Goal: Task Accomplishment & Management: Use online tool/utility

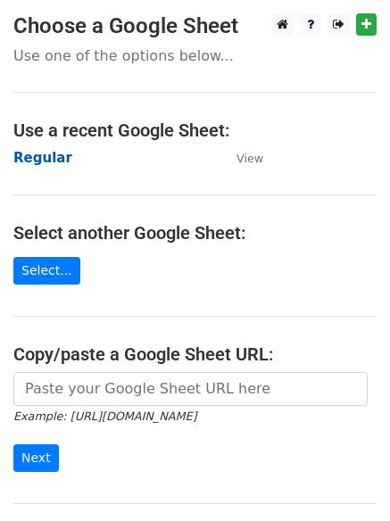
click at [41, 160] on strong "Regular" at bounding box center [42, 158] width 59 height 16
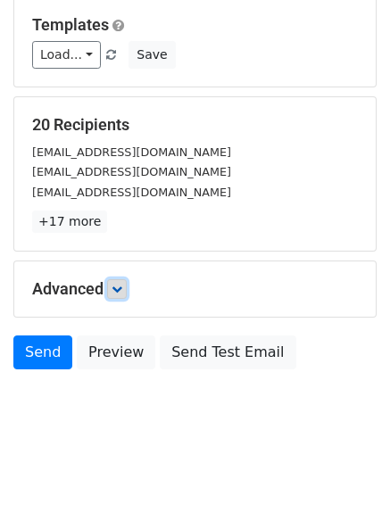
click at [122, 286] on icon at bounding box center [117, 289] width 11 height 11
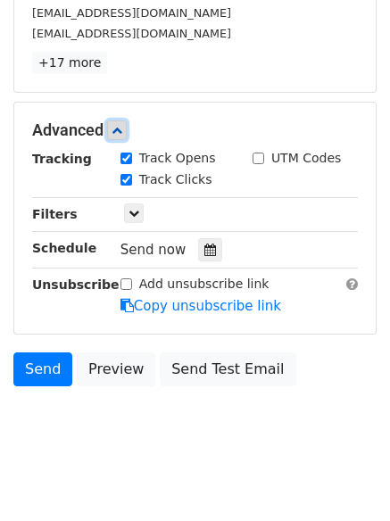
scroll to position [334, 0]
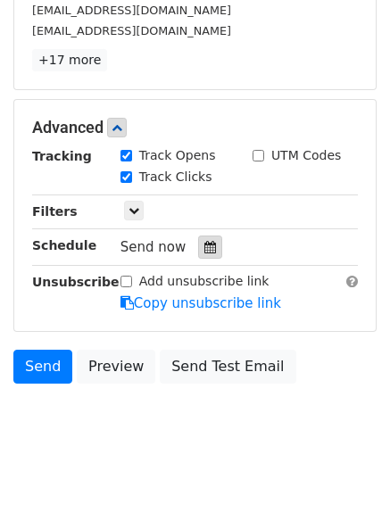
click at [205, 247] on icon at bounding box center [210, 247] width 12 height 12
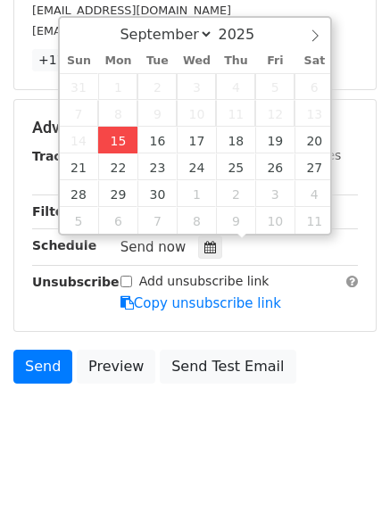
type input "2025-09-15 12:32"
type input "32"
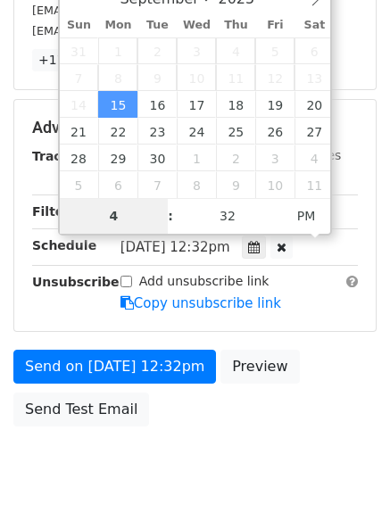
type input "4"
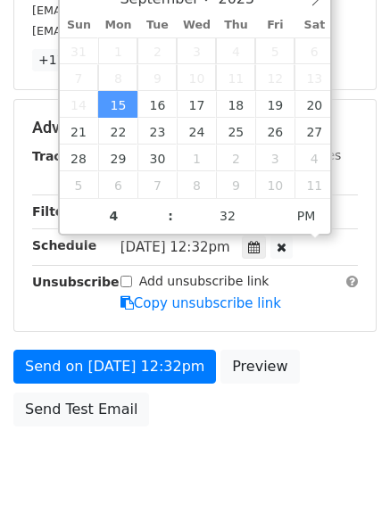
type input "2025-09-15 16:32"
type input "04"
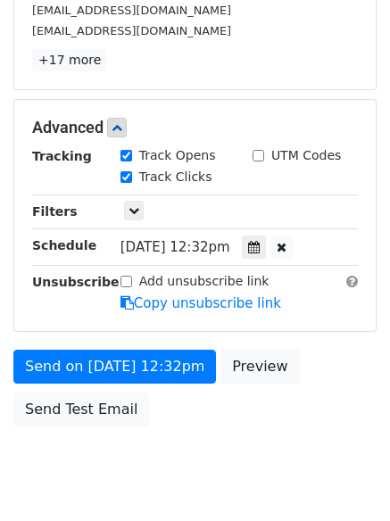
click at [195, 482] on body "New Campaign Daily emails left: 50 Google Sheet: Regular Variables Copy/paste..…" at bounding box center [195, 93] width 390 height 827
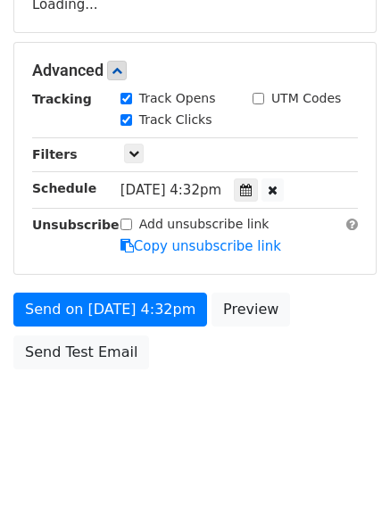
scroll to position [319, 0]
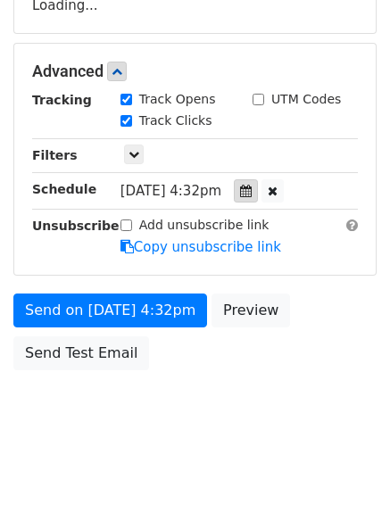
click at [258, 187] on div at bounding box center [246, 190] width 24 height 23
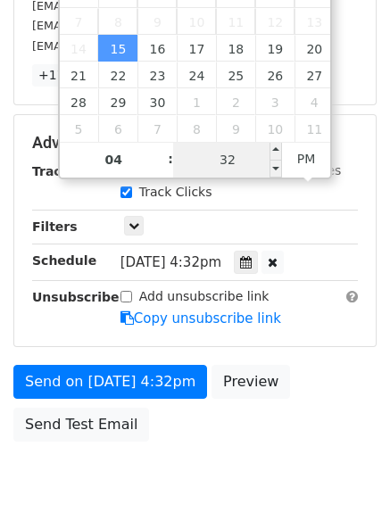
scroll to position [334, 0]
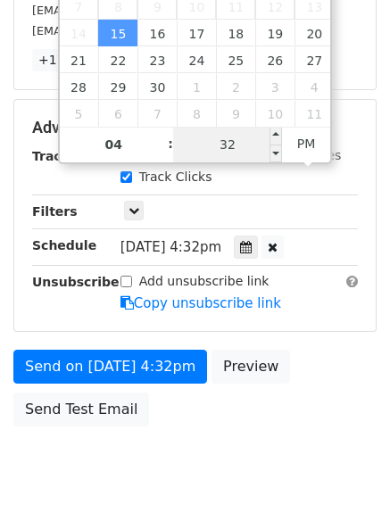
click at [222, 156] on input "32" at bounding box center [227, 145] width 109 height 36
type input "1"
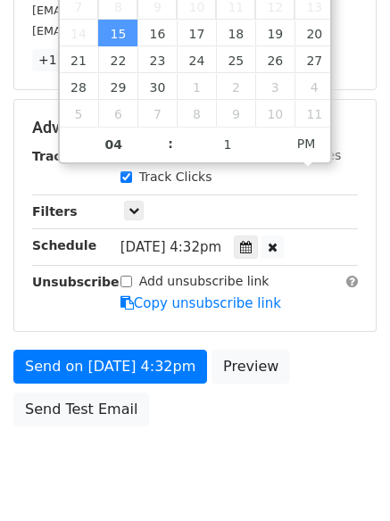
type input "2025-09-15 16:01"
click at [185, 458] on body "New Campaign Daily emails left: 50 Google Sheet: Regular Variables Copy/paste..…" at bounding box center [195, 93] width 390 height 827
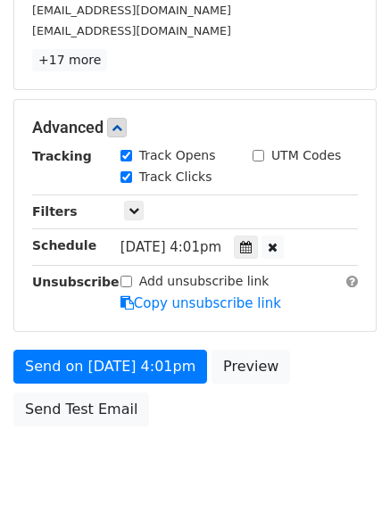
scroll to position [319, 0]
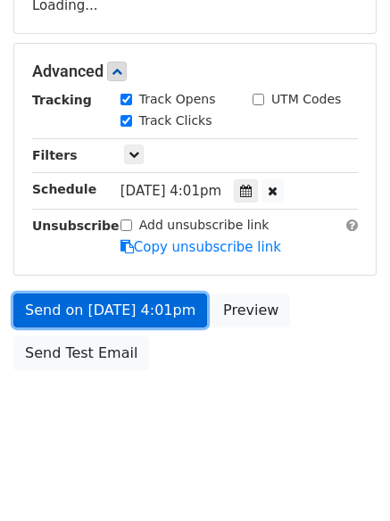
click at [115, 312] on link "Send on Sep 15 at 4:01pm" at bounding box center [110, 311] width 194 height 34
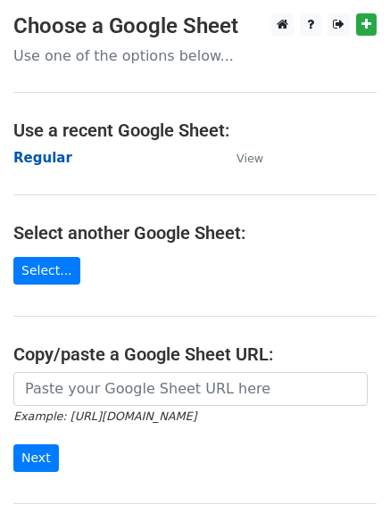
click at [43, 161] on strong "Regular" at bounding box center [42, 158] width 59 height 16
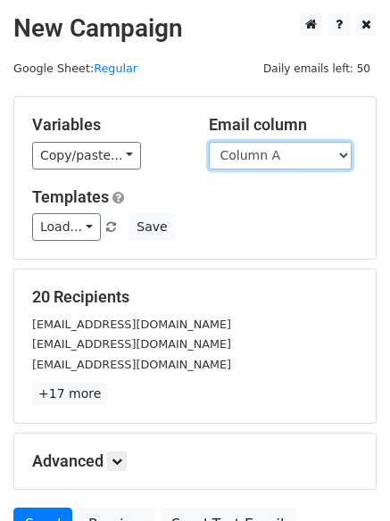
click at [254, 163] on select "Column A Column B Column C Column D Column E Column F" at bounding box center [280, 156] width 143 height 28
select select "Column B"
click at [209, 142] on select "Column A Column B Column C Column D Column E Column F" at bounding box center [280, 156] width 143 height 28
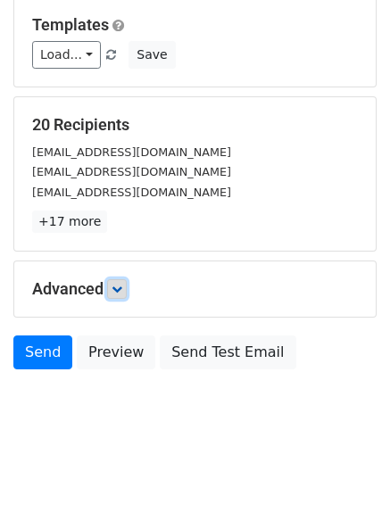
click at [114, 287] on link at bounding box center [117, 289] width 20 height 20
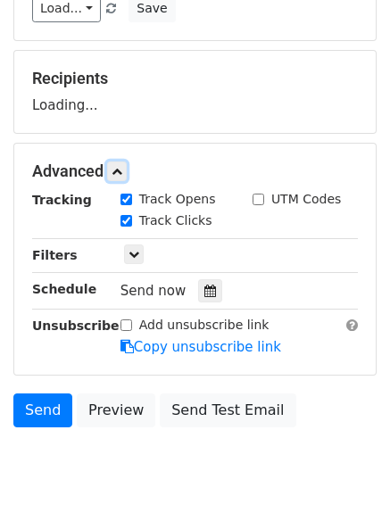
scroll to position [273, 0]
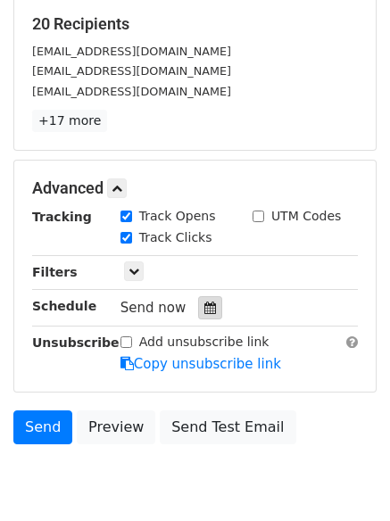
click at [204, 310] on icon at bounding box center [210, 308] width 12 height 12
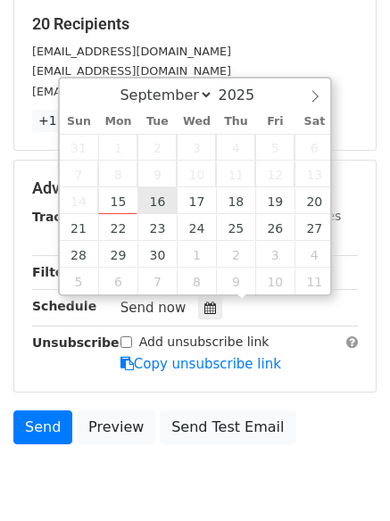
type input "2025-09-16 12:00"
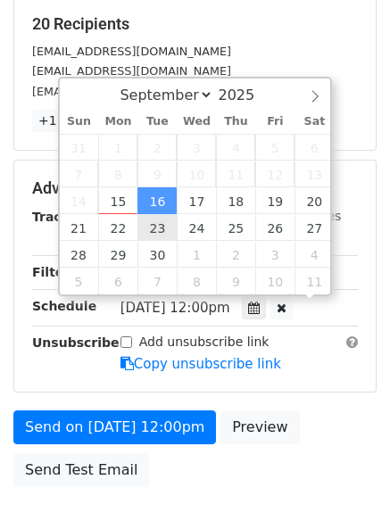
scroll to position [1, 0]
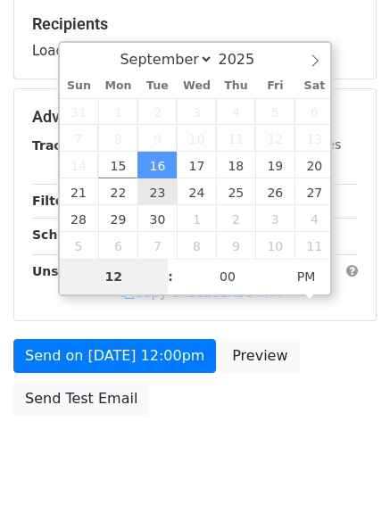
type input "5"
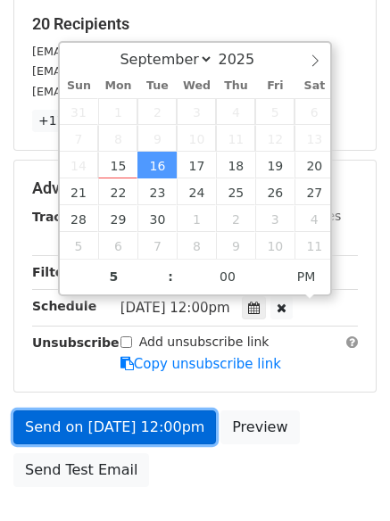
type input "2025-09-16 17:00"
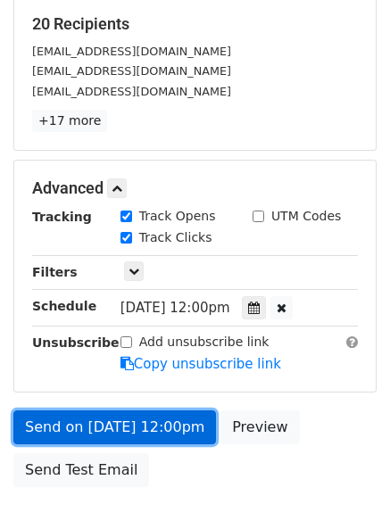
click at [147, 434] on link "Send on Sep 16 at 12:00pm" at bounding box center [114, 428] width 203 height 34
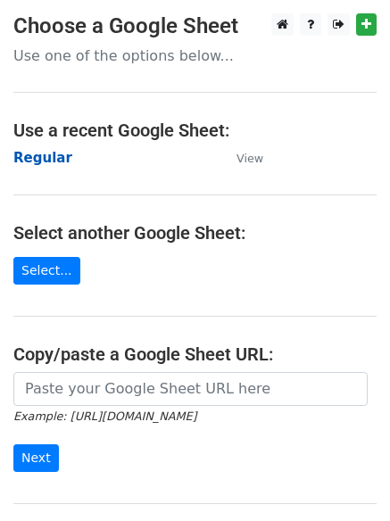
click at [44, 150] on strong "Regular" at bounding box center [42, 158] width 59 height 16
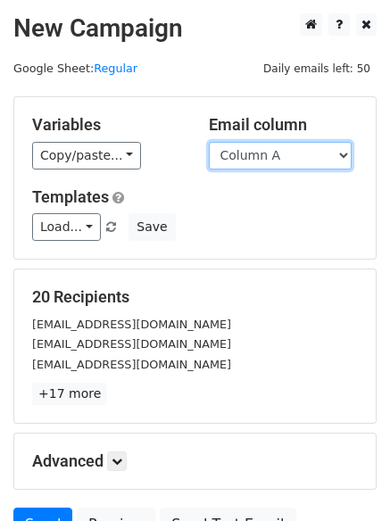
click at [246, 153] on select "Column A Column B Column C Column D Column E Column F" at bounding box center [280, 156] width 143 height 28
select select "Column C"
click at [209, 142] on select "Column A Column B Column C Column D Column E Column F" at bounding box center [280, 156] width 143 height 28
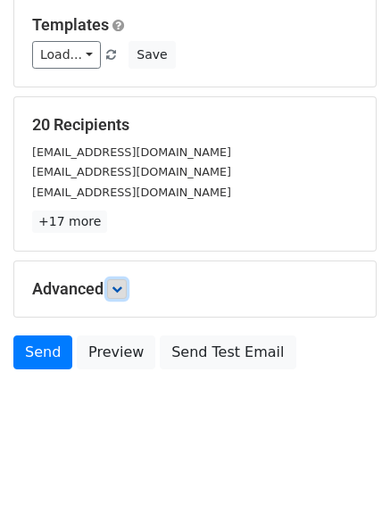
click at [122, 280] on link at bounding box center [117, 289] width 20 height 20
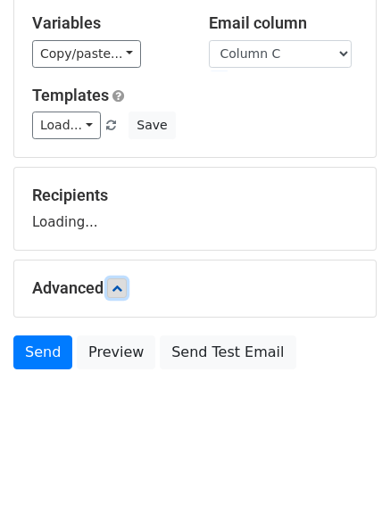
scroll to position [101, 0]
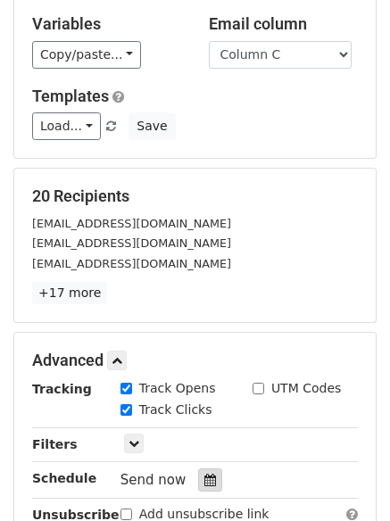
click at [204, 475] on icon at bounding box center [210, 480] width 12 height 12
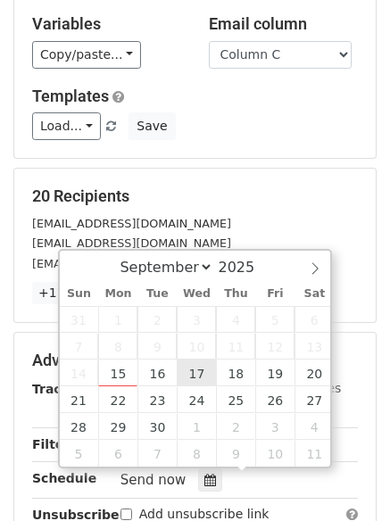
type input "[DATE] 12:00"
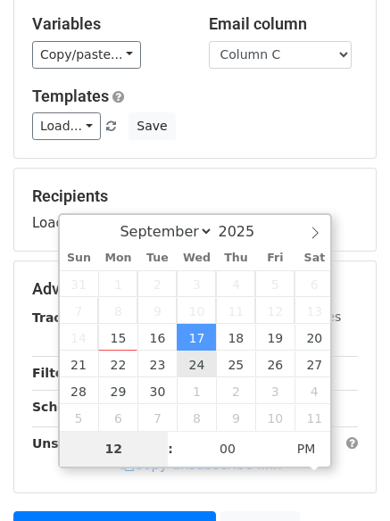
type input "6"
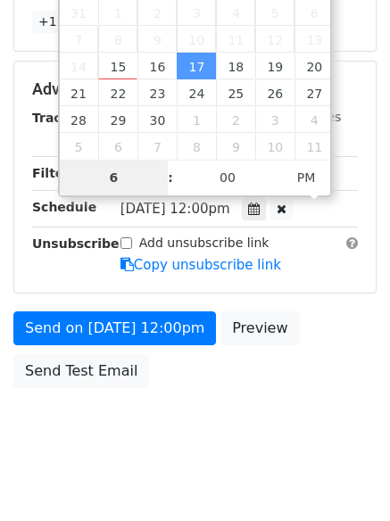
scroll to position [390, 0]
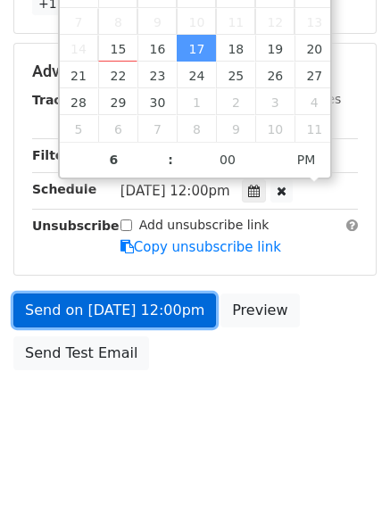
type input "2025-09-17 18:00"
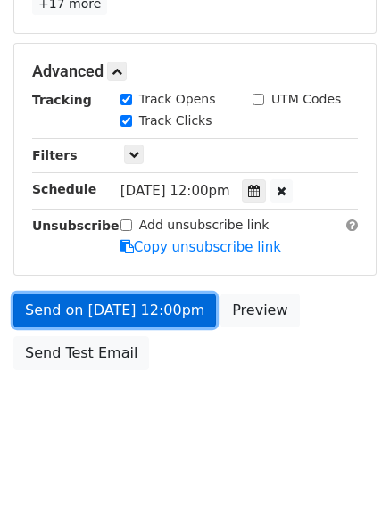
click at [128, 310] on link "Send on Sep 17 at 12:00pm" at bounding box center [114, 311] width 203 height 34
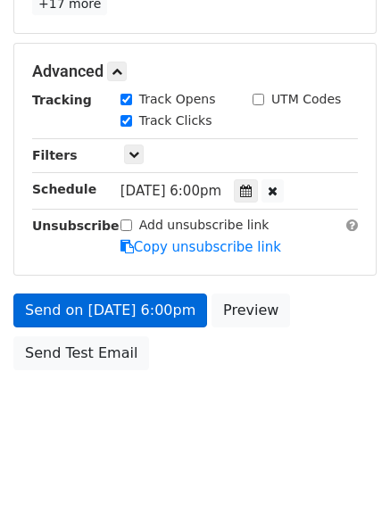
scroll to position [319, 0]
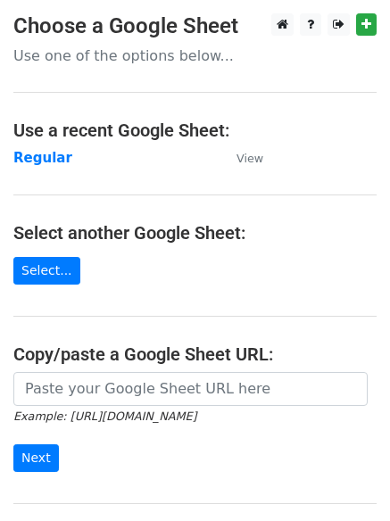
click at [190, 238] on h4 "Select another Google Sheet:" at bounding box center [194, 232] width 363 height 21
click at [48, 152] on strong "Regular" at bounding box center [42, 158] width 59 height 16
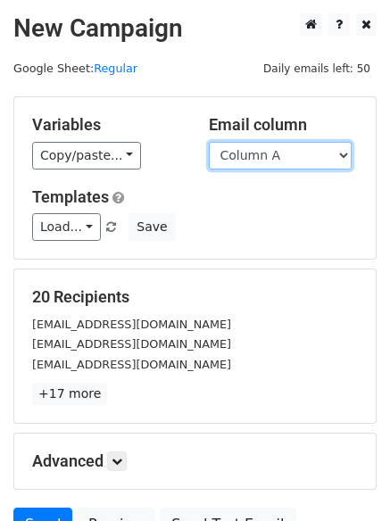
click at [280, 154] on select "Column A Column B Column C Column D Column E Column F" at bounding box center [280, 156] width 143 height 28
select select "Column D"
click at [209, 142] on select "Column A Column B Column C Column D Column E Column F" at bounding box center [280, 156] width 143 height 28
click at [280, 245] on div "Variables Copy/paste... {{Column A}} {{Column B}} {{Column C}} {{Column D}} {{C…" at bounding box center [194, 178] width 361 height 162
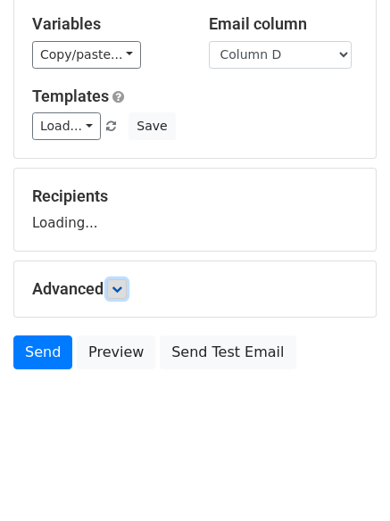
click at [127, 294] on link at bounding box center [117, 289] width 20 height 20
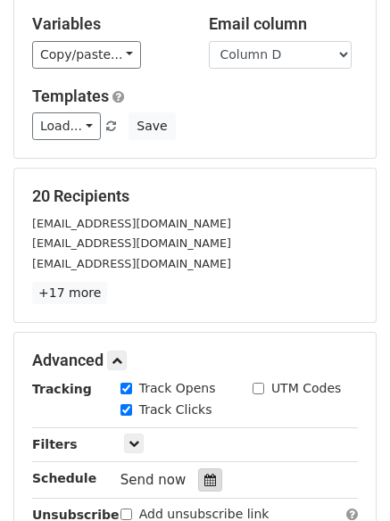
click at [204, 485] on icon at bounding box center [210, 480] width 12 height 12
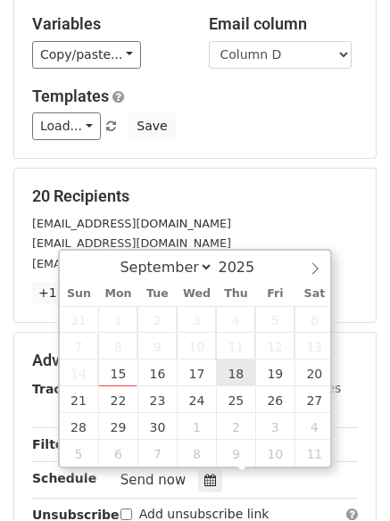
type input "2025-09-18 12:00"
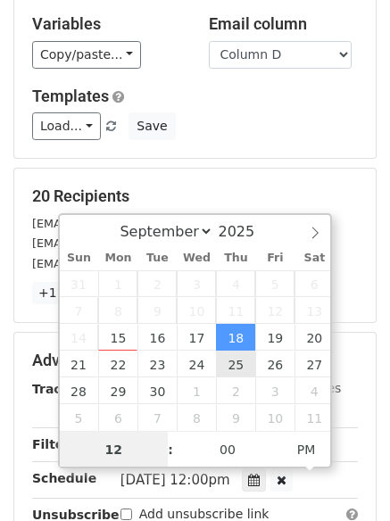
scroll to position [1, 0]
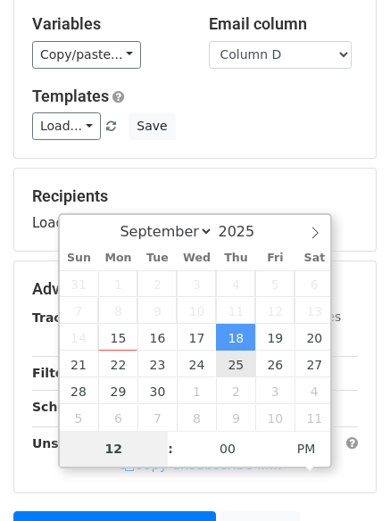
type input "7"
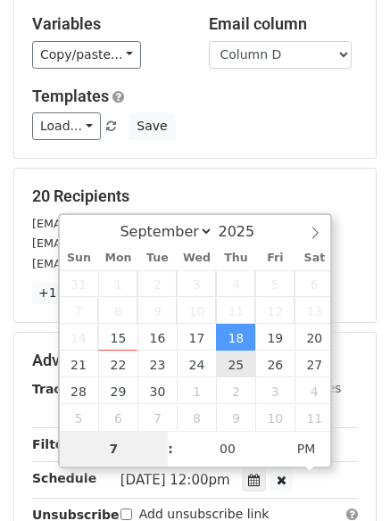
scroll to position [390, 0]
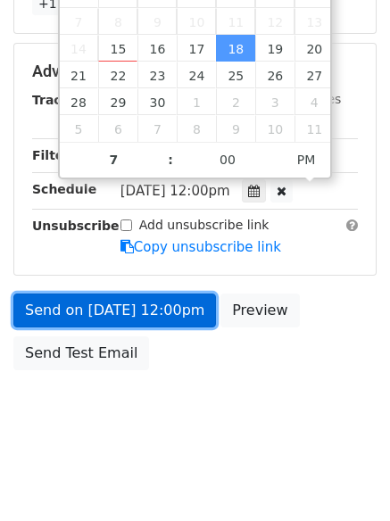
type input "2025-09-18 19:00"
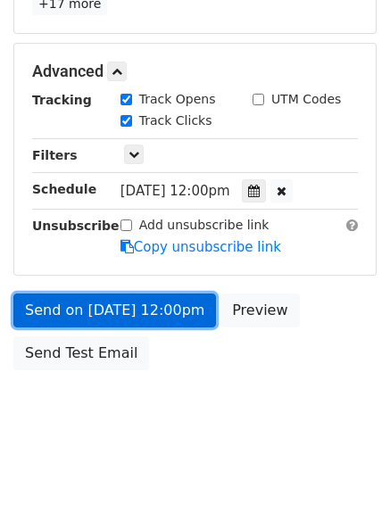
click at [92, 304] on link "Send on Sep 18 at 12:00pm" at bounding box center [114, 311] width 203 height 34
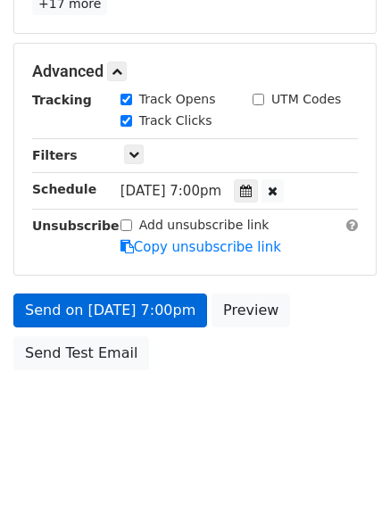
scroll to position [319, 0]
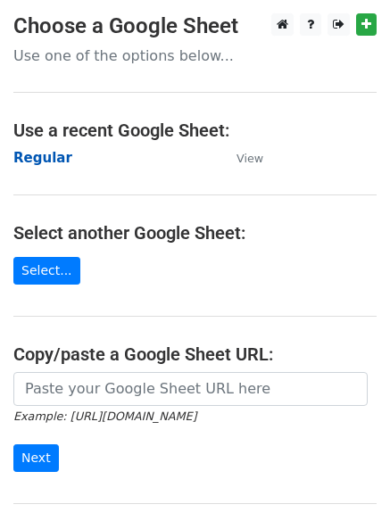
click at [38, 155] on strong "Regular" at bounding box center [42, 158] width 59 height 16
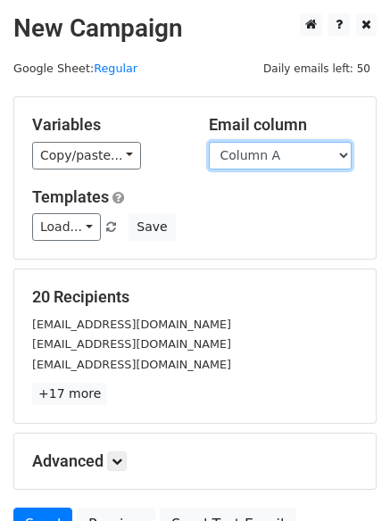
drag, startPoint x: 0, startPoint y: 0, endPoint x: 290, endPoint y: 157, distance: 329.8
click at [290, 157] on select "Column A Column B Column C Column D Column E Column F" at bounding box center [280, 156] width 143 height 28
select select "Column E"
click at [209, 142] on select "Column A Column B Column C Column D Column E Column F" at bounding box center [280, 156] width 143 height 28
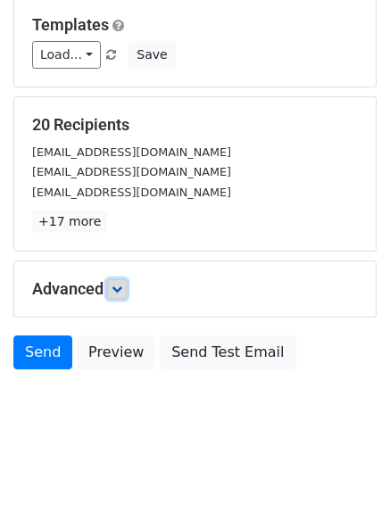
click at [119, 289] on icon at bounding box center [117, 289] width 11 height 11
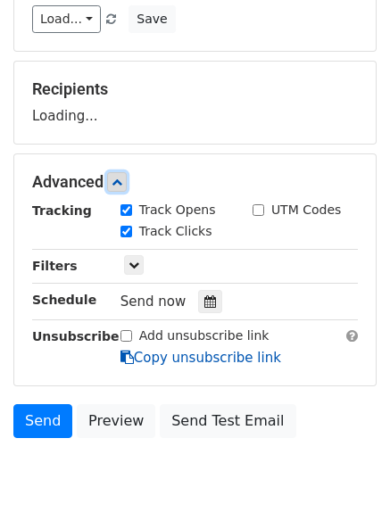
scroll to position [272, 0]
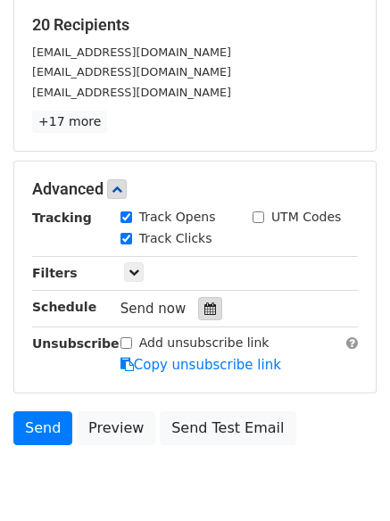
click at [198, 229] on label "Track Clicks" at bounding box center [175, 238] width 73 height 19
click at [132, 233] on input "Track Clicks" at bounding box center [126, 239] width 12 height 12
click at [162, 235] on label "Track Clicks" at bounding box center [175, 238] width 73 height 19
click at [132, 235] on input "Track Clicks" at bounding box center [126, 239] width 12 height 12
checkbox input "true"
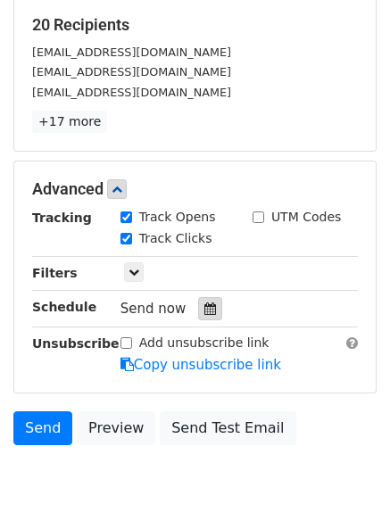
click at [204, 311] on icon at bounding box center [210, 309] width 12 height 12
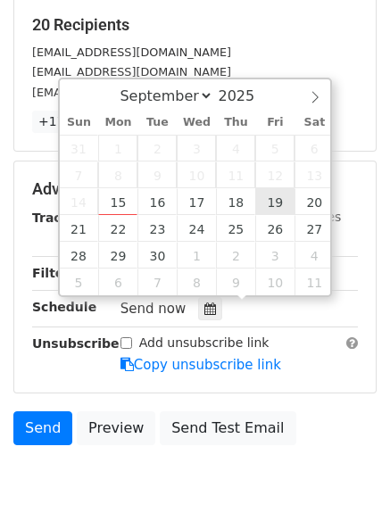
type input "2025-09-19 12:00"
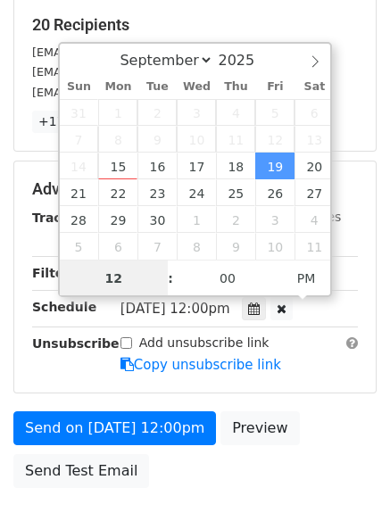
scroll to position [1, 0]
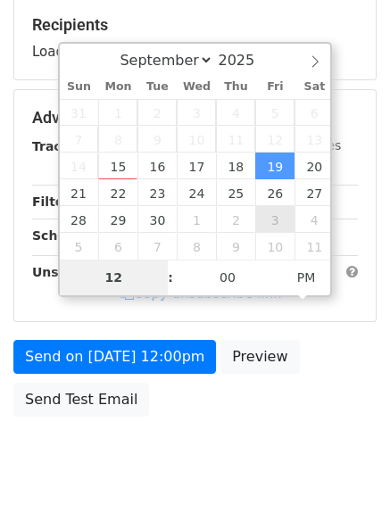
type input "8"
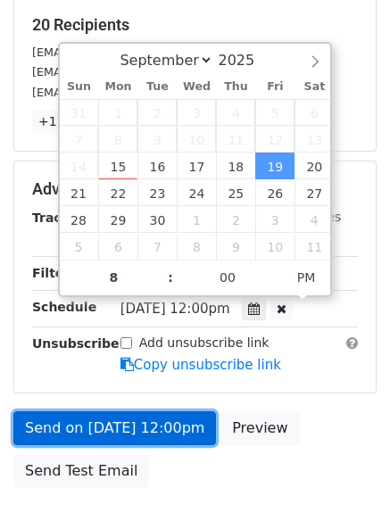
type input "2025-09-19 20:00"
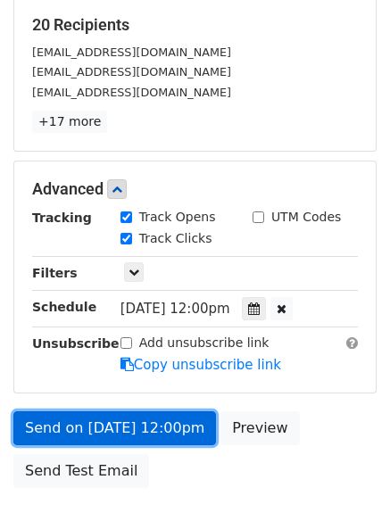
click at [128, 422] on link "Send on Sep 19 at 12:00pm" at bounding box center [114, 428] width 203 height 34
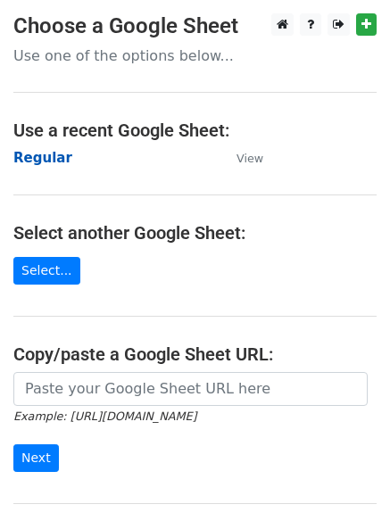
click at [41, 160] on strong "Regular" at bounding box center [42, 158] width 59 height 16
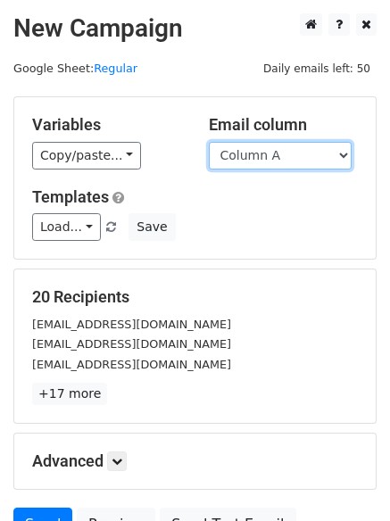
click at [295, 146] on select "Column A Column B Column C Column D Column E Column F" at bounding box center [280, 156] width 143 height 28
select select "Column F"
click at [209, 142] on select "Column A Column B Column C Column D Column E Column F" at bounding box center [280, 156] width 143 height 28
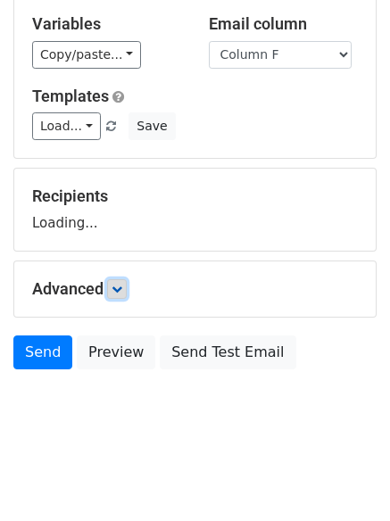
click at [116, 281] on link at bounding box center [117, 289] width 20 height 20
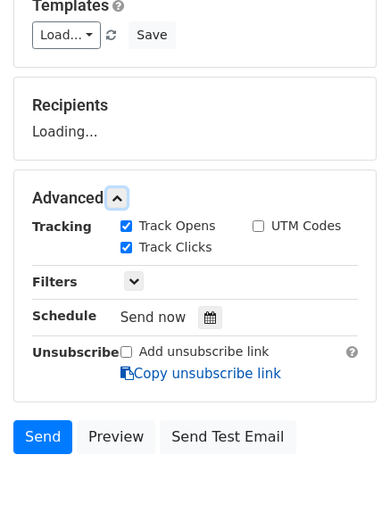
scroll to position [276, 0]
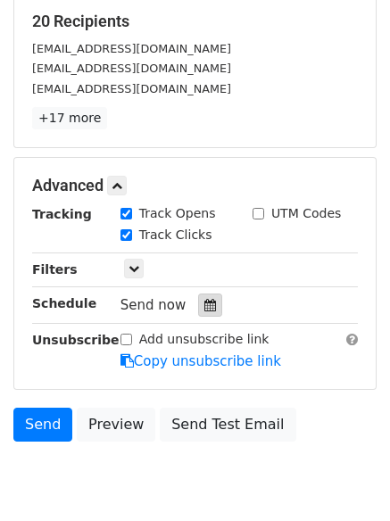
click at [209, 306] on div at bounding box center [210, 305] width 24 height 23
click at [211, 303] on div at bounding box center [210, 305] width 24 height 23
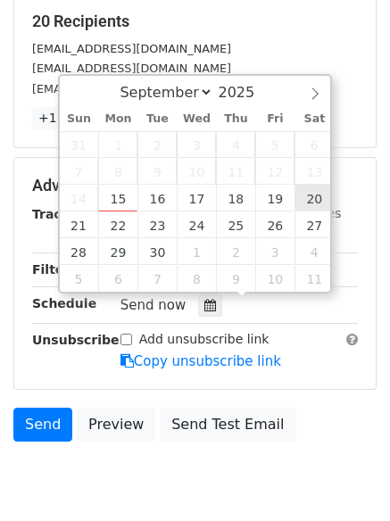
type input "[DATE] 12:00"
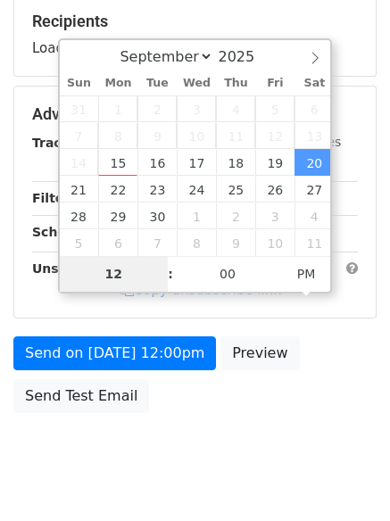
type input "9"
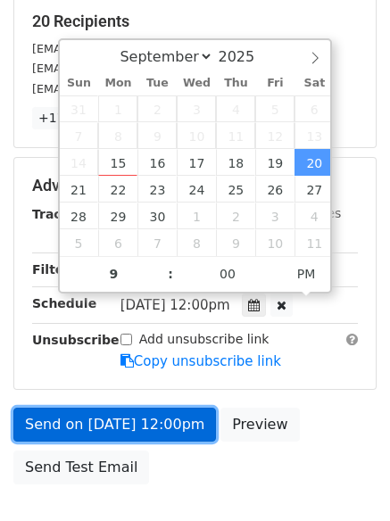
type input "[DATE] 21:00"
click at [126, 408] on link "Send on [DATE] 12:00pm" at bounding box center [114, 425] width 203 height 34
